Goal: Task Accomplishment & Management: Complete application form

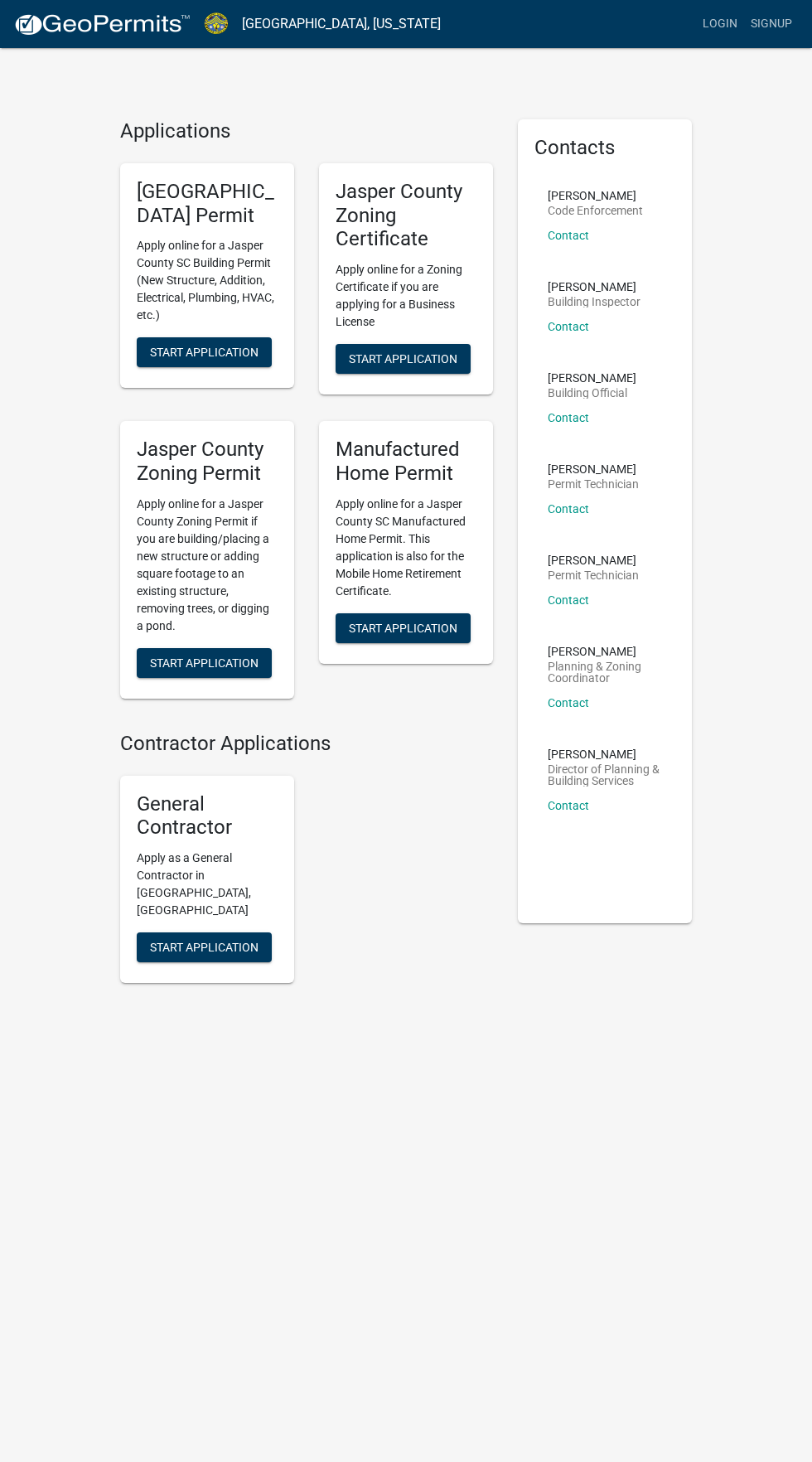
click at [408, 518] on p "Apply online for a Jasper County SC Manufactured Home Permit. This application …" at bounding box center [406, 548] width 140 height 105
click at [391, 626] on span "Start Application" at bounding box center [403, 626] width 109 height 13
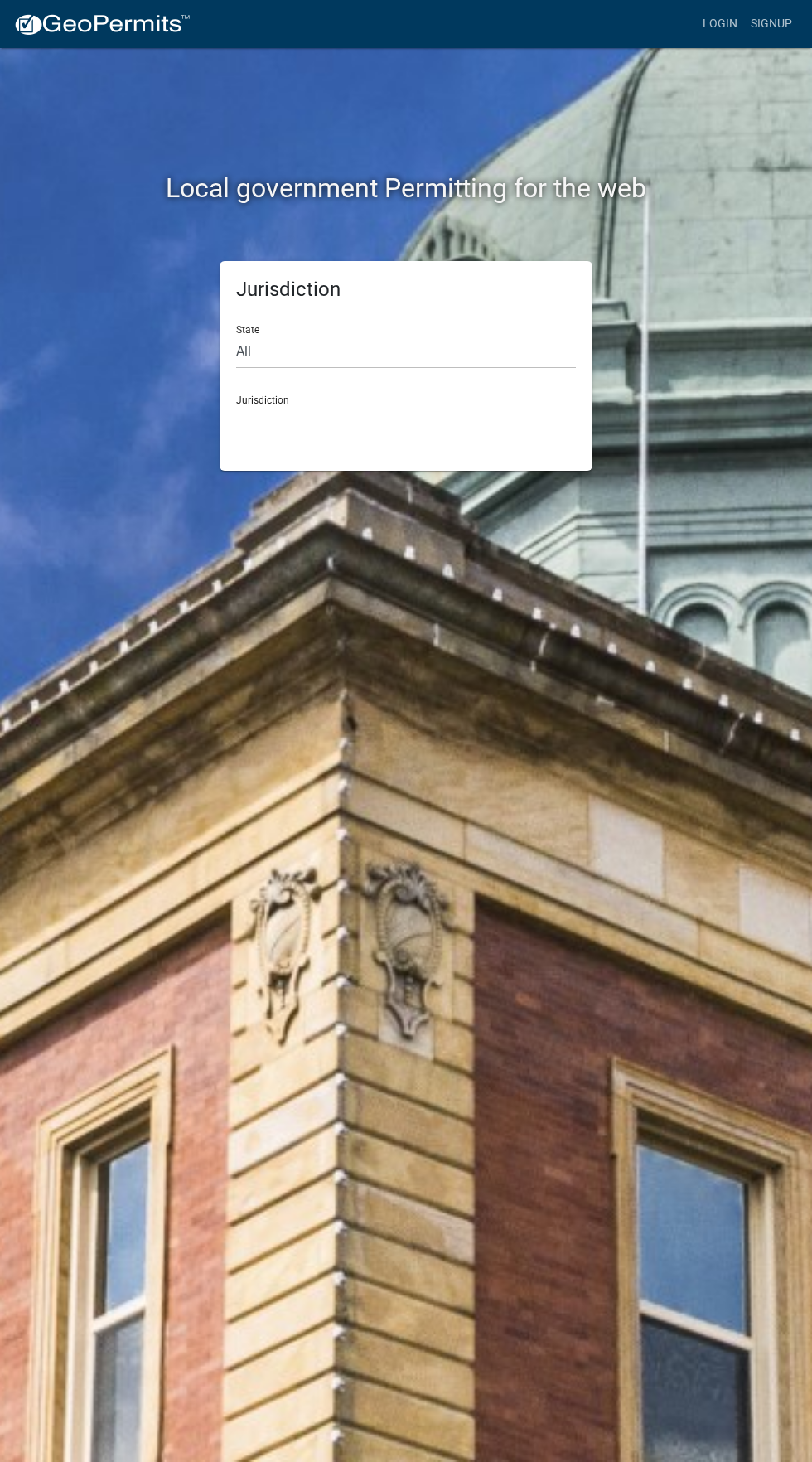
click at [737, 273] on div "Local government Permitting for the web Jurisdiction State All [US_STATE] [US_S…" at bounding box center [406, 731] width 812 height 1462
click at [720, 23] on link "Login" at bounding box center [719, 24] width 48 height 32
